Goal: Obtain resource: Obtain resource

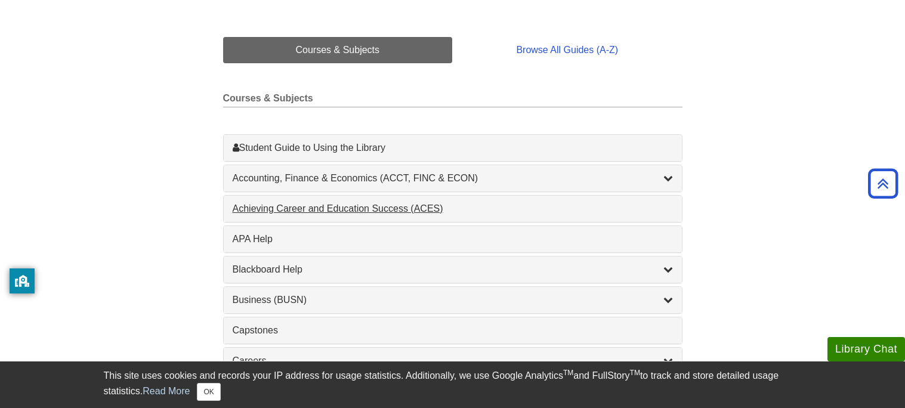
scroll to position [275, 0]
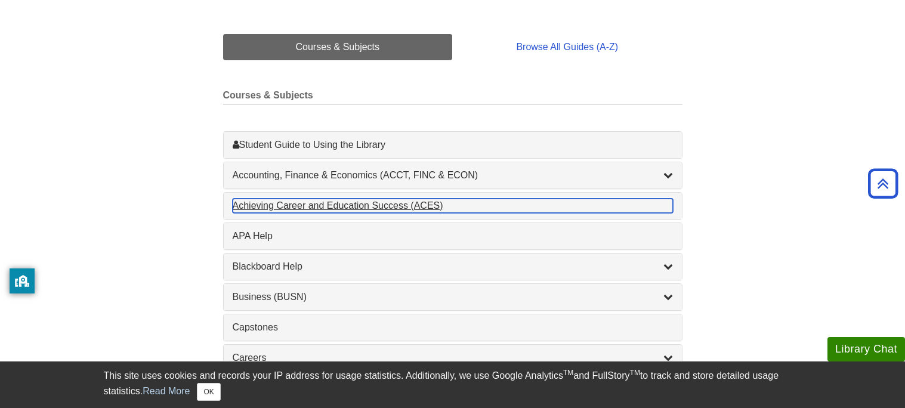
click at [326, 205] on div "Achieving Career and Education Success (ACES) , 1 guides" at bounding box center [453, 206] width 440 height 14
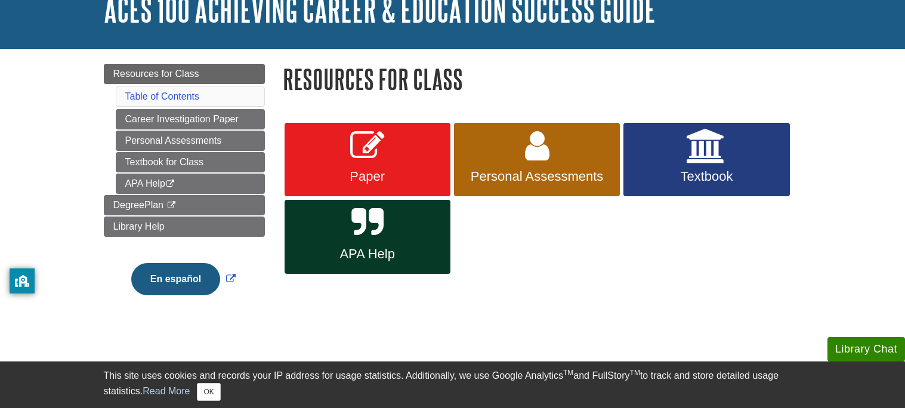
scroll to position [87, 0]
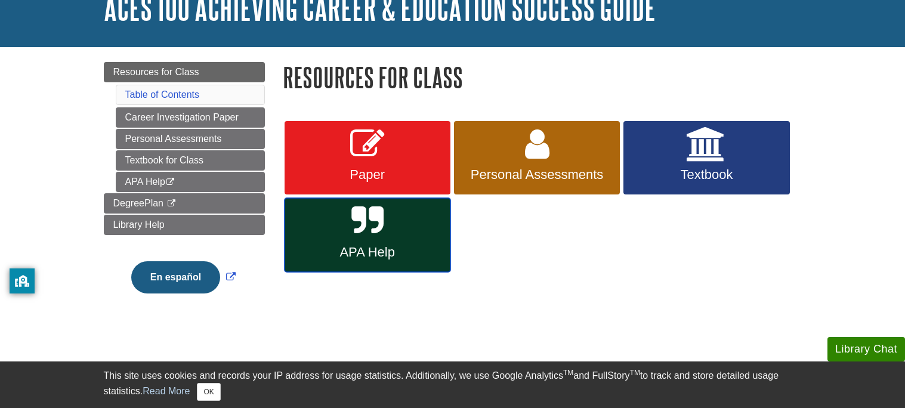
click at [373, 231] on icon at bounding box center [367, 221] width 32 height 35
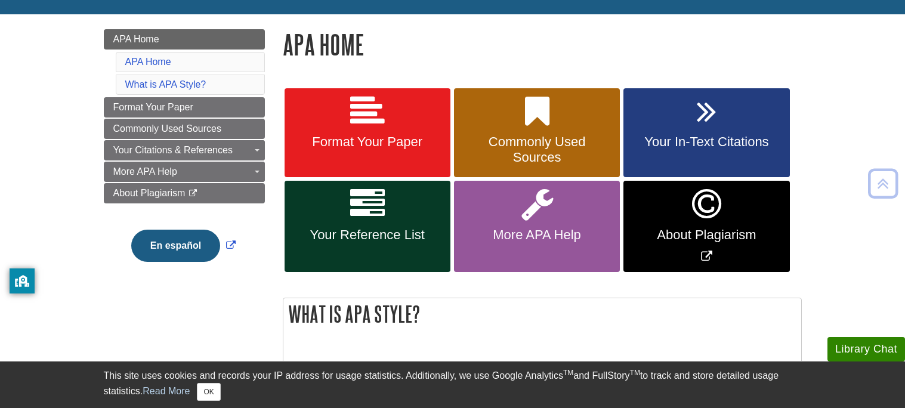
scroll to position [151, 0]
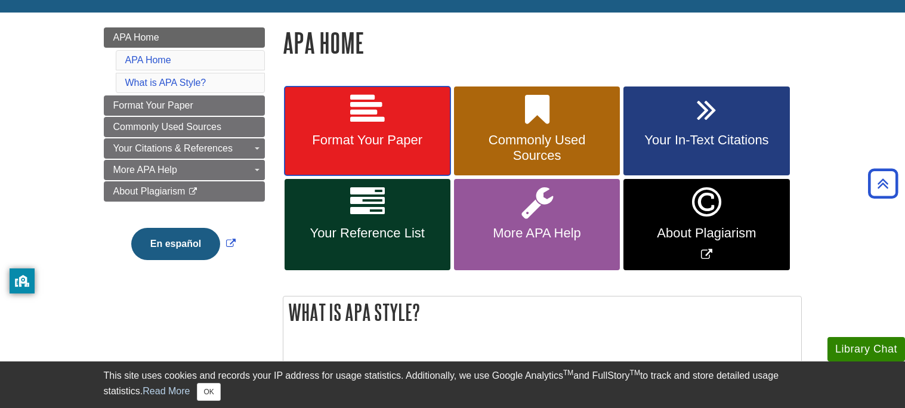
click at [387, 139] on span "Format Your Paper" at bounding box center [368, 140] width 148 height 16
click at [317, 145] on span "Format Your Paper" at bounding box center [368, 140] width 148 height 16
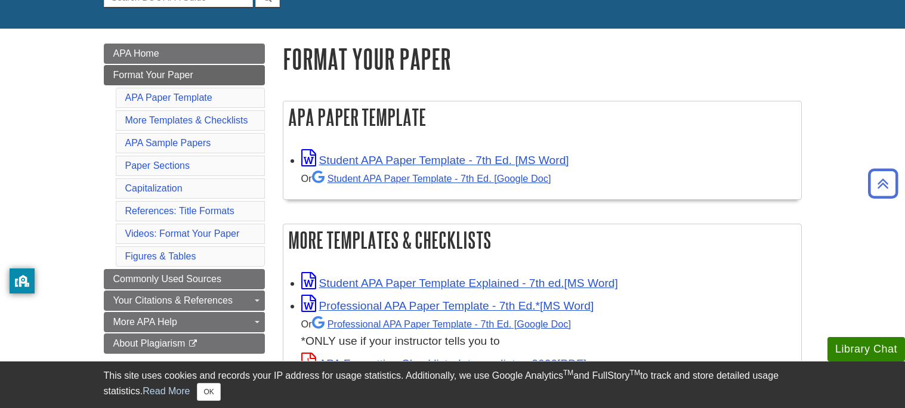
scroll to position [131, 0]
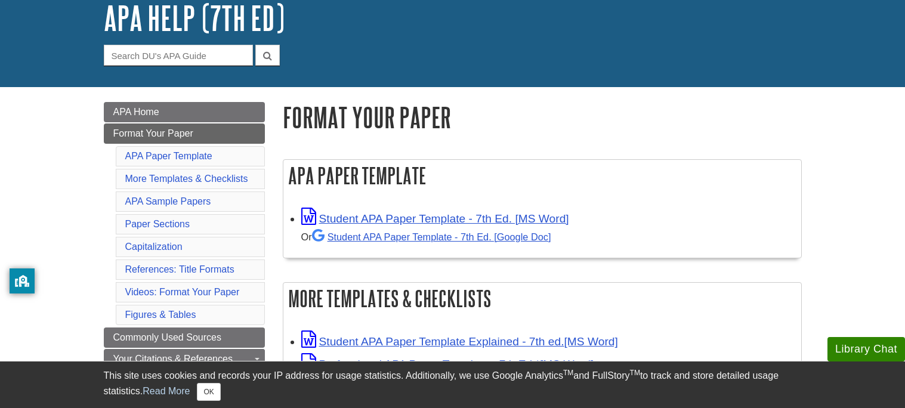
scroll to position [77, 0]
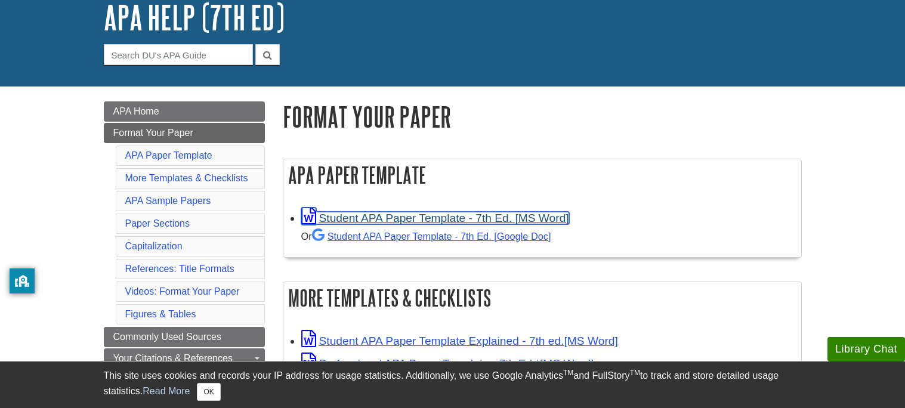
click at [362, 215] on link "Student APA Paper Template - 7th Ed. [MS Word]" at bounding box center [435, 218] width 268 height 13
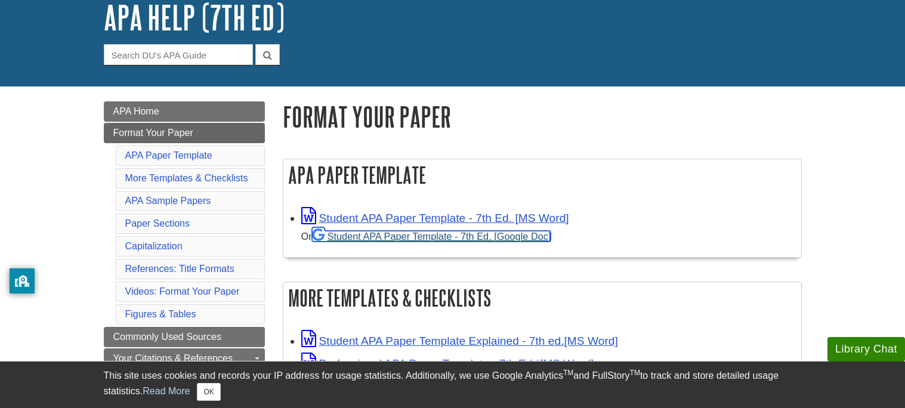
click at [398, 235] on link "Student APA Paper Template - 7th Ed. [Google Doc]" at bounding box center [431, 236] width 239 height 11
